Goal: Task Accomplishment & Management: Use online tool/utility

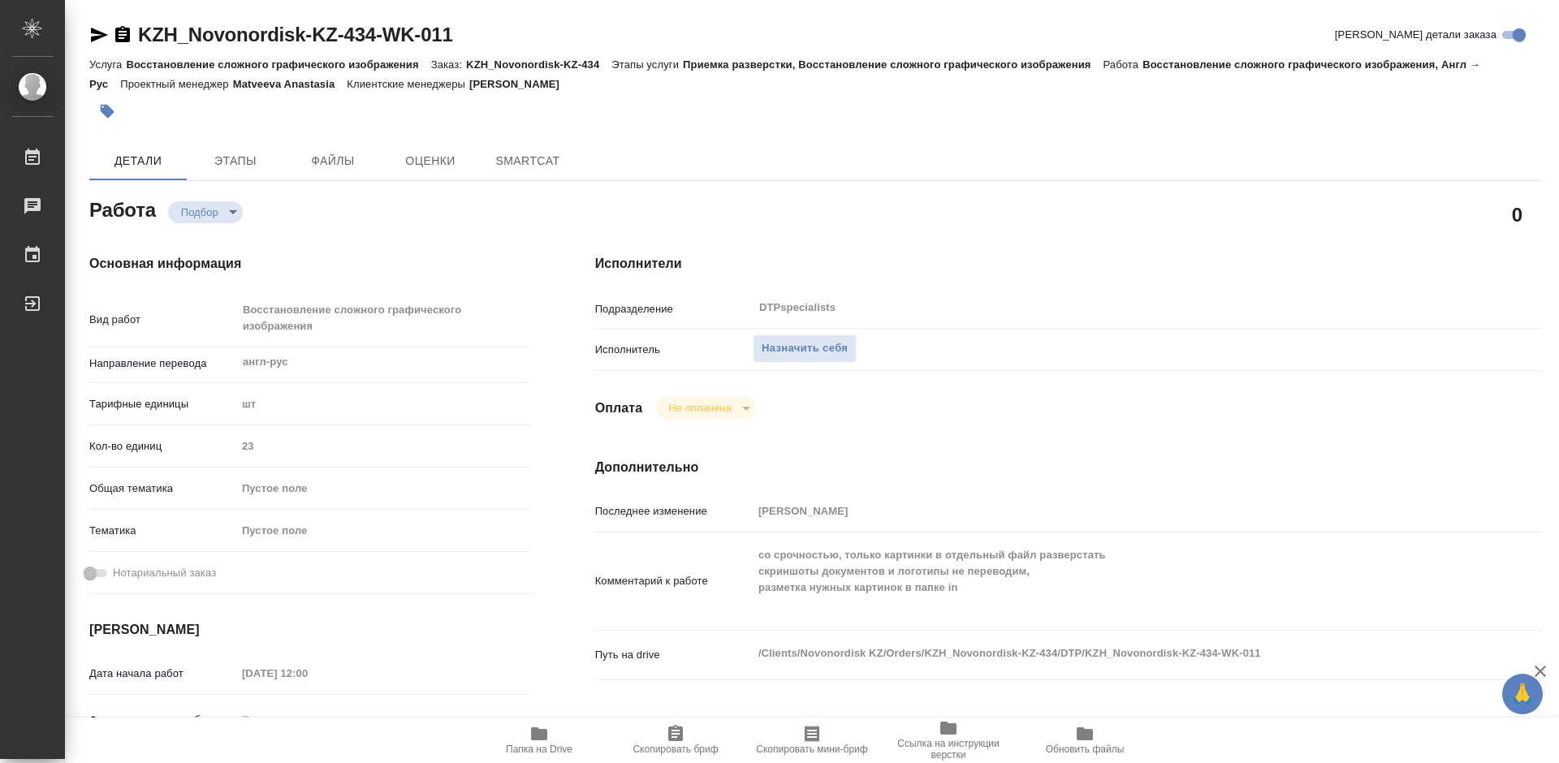
type textarea "x"
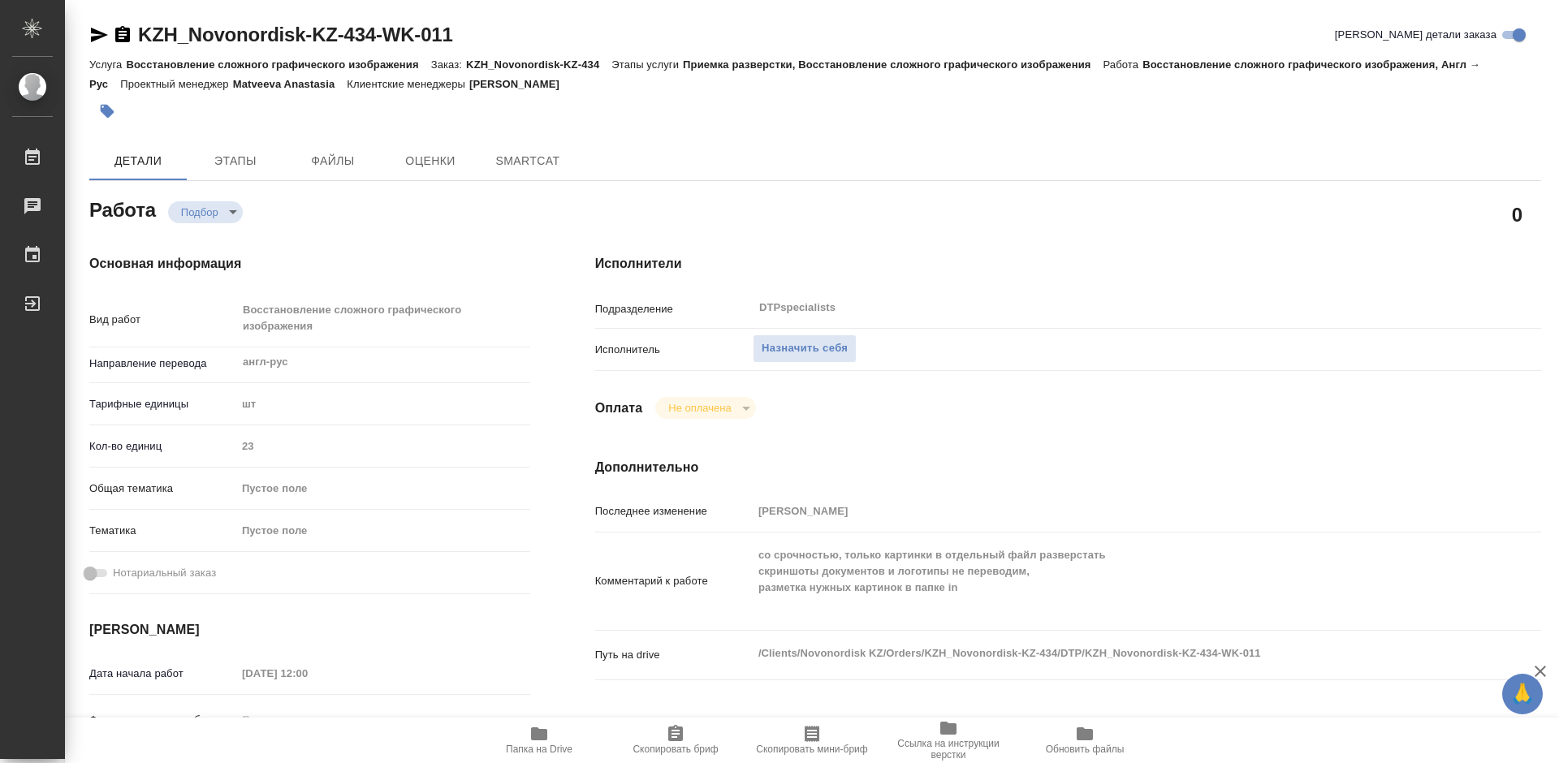
type textarea "x"
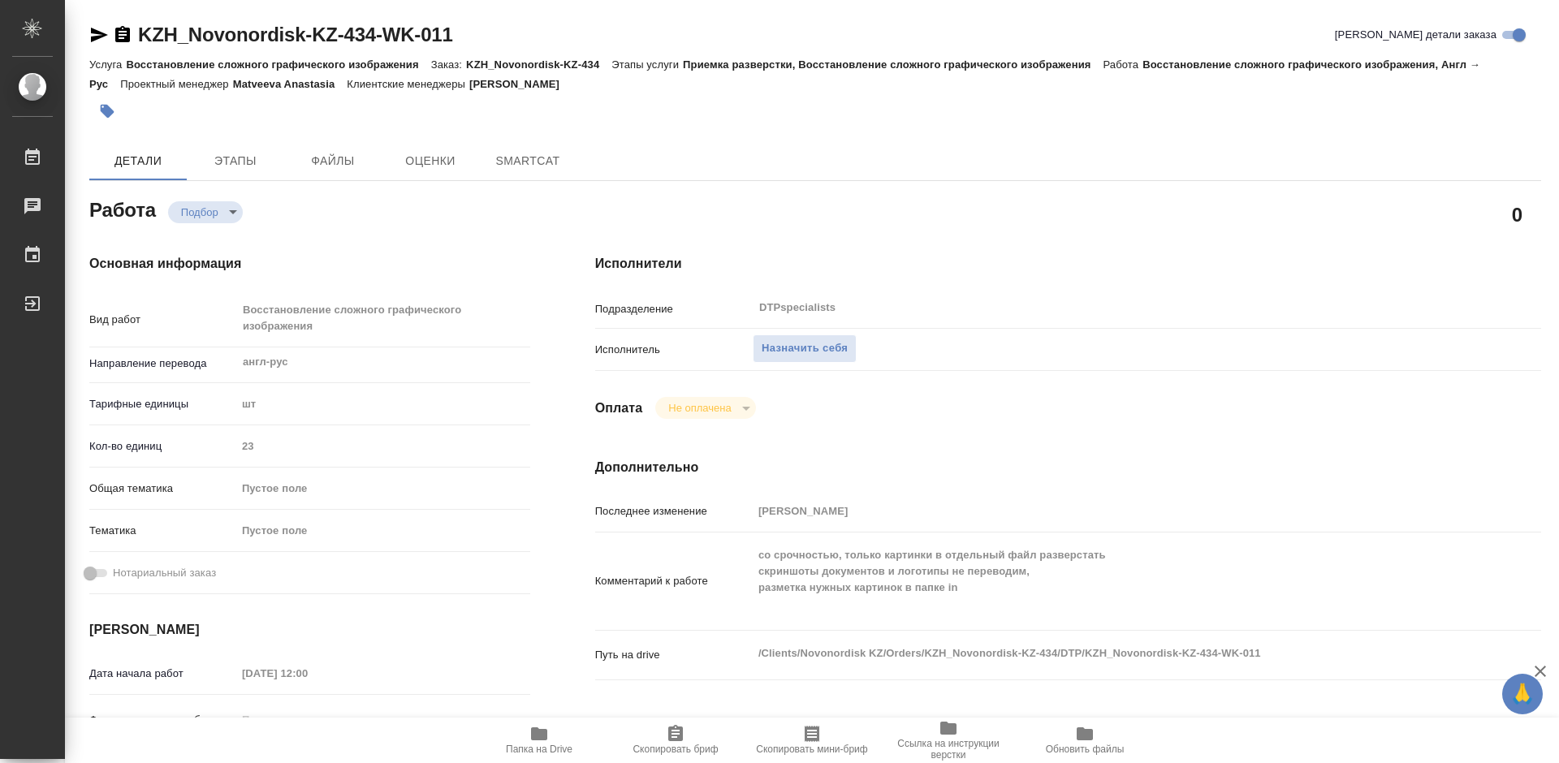
type textarea "x"
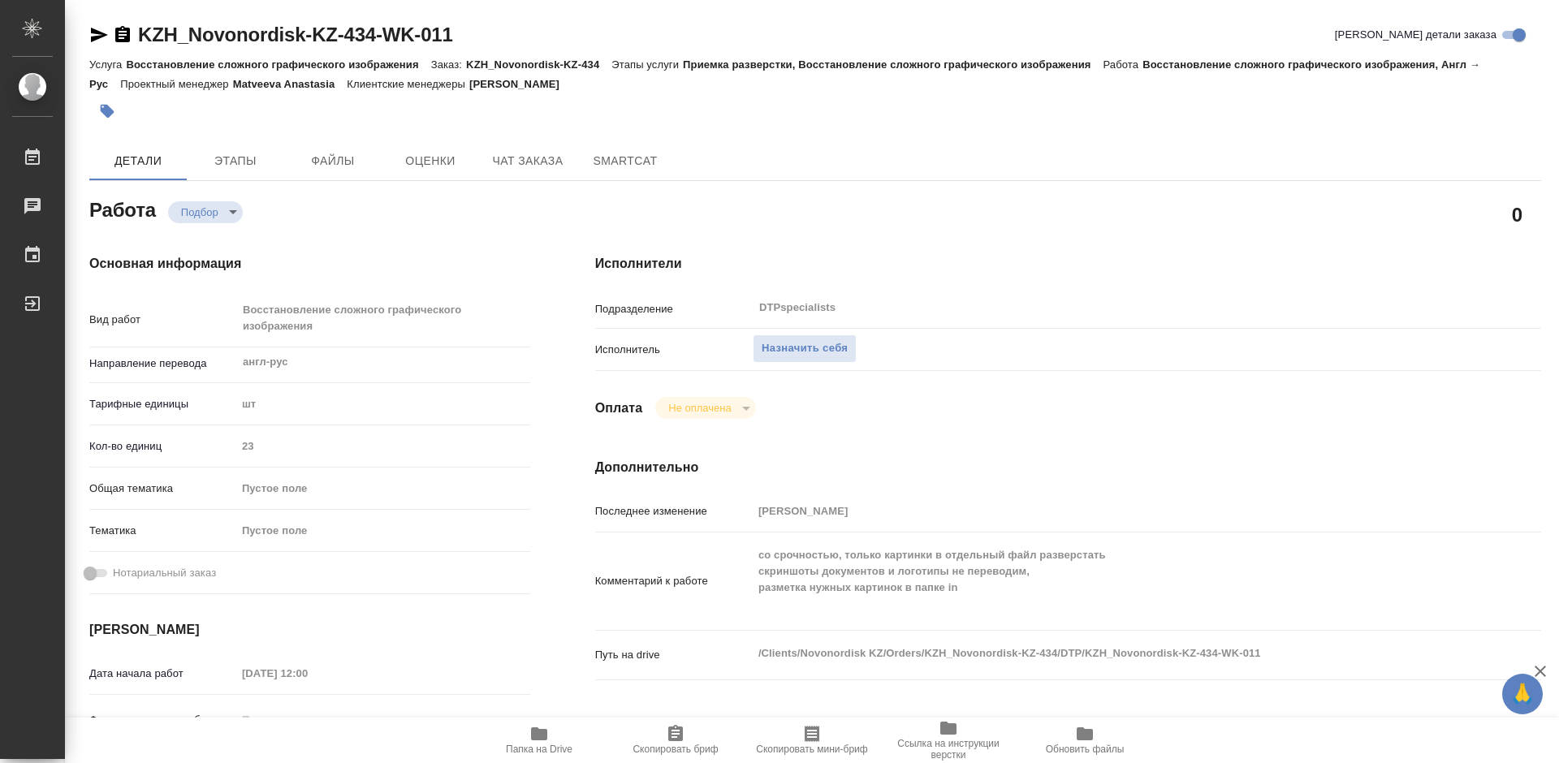
type textarea "x"
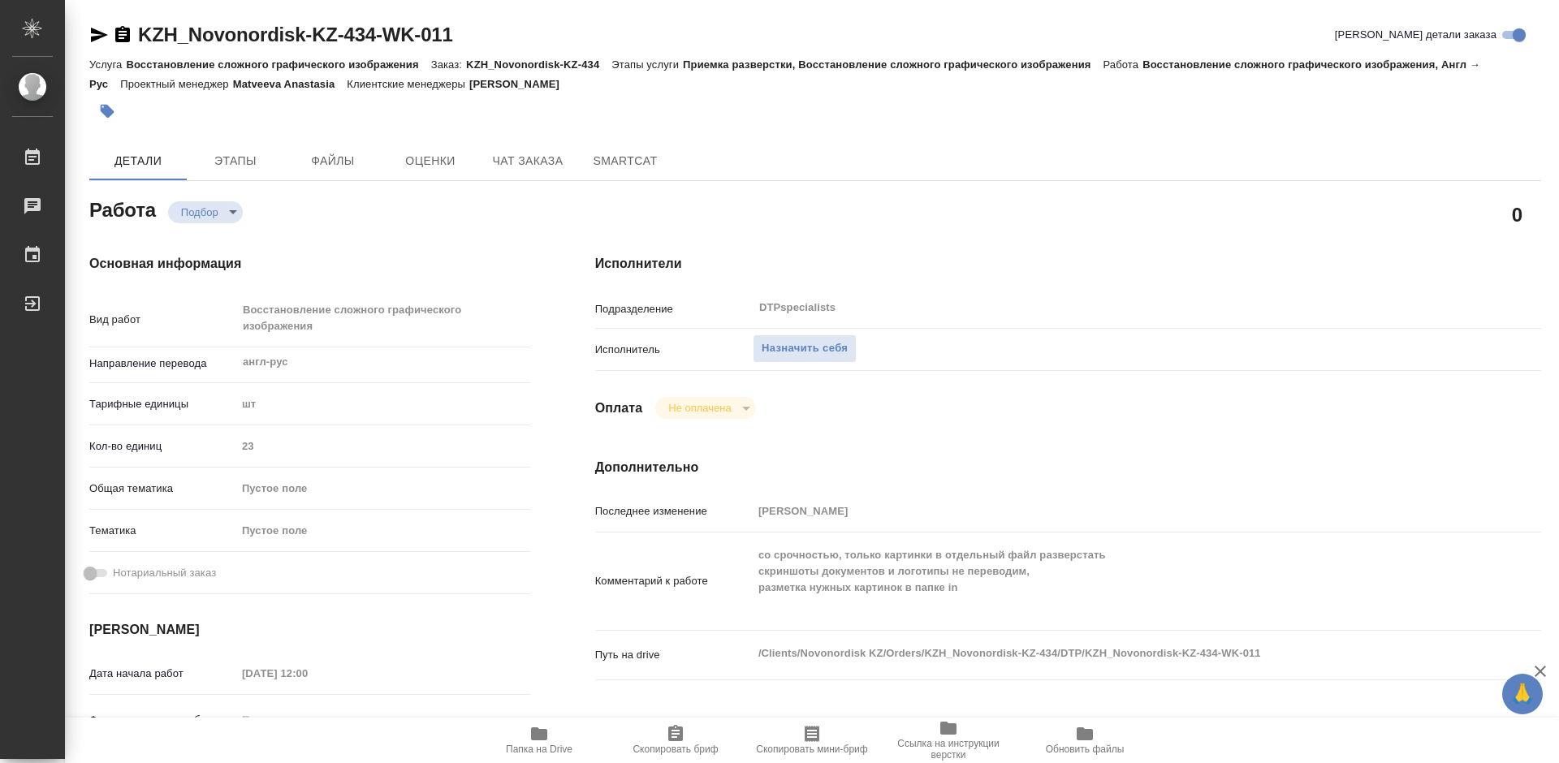
type textarea "x"
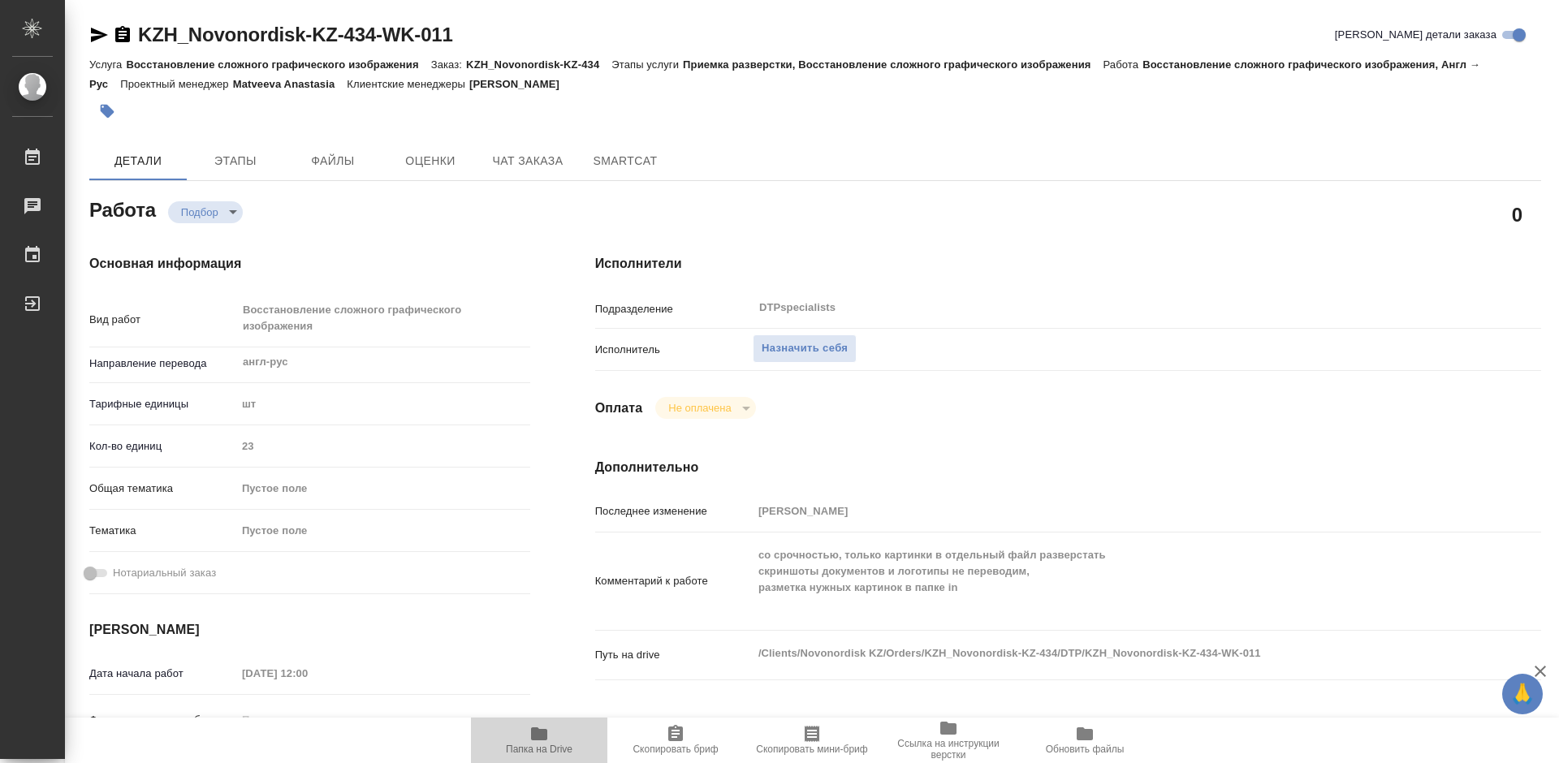
click at [545, 745] on span "Папка на Drive" at bounding box center [539, 749] width 67 height 11
